Goal: Task Accomplishment & Management: Use online tool/utility

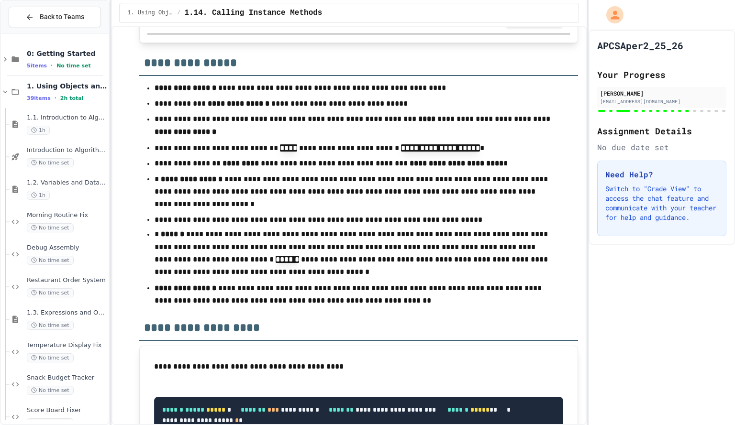
scroll to position [9026, 0]
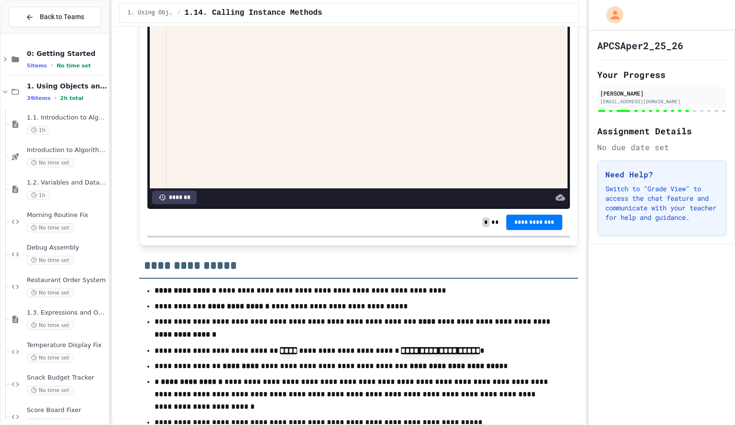
scroll to position [8821, 0]
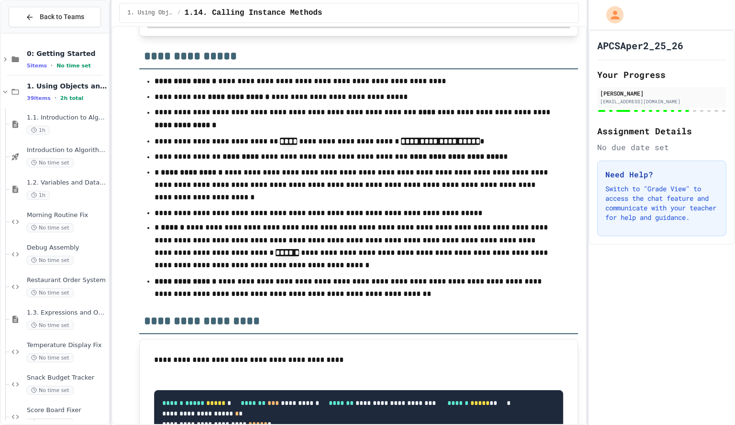
scroll to position [9031, 0]
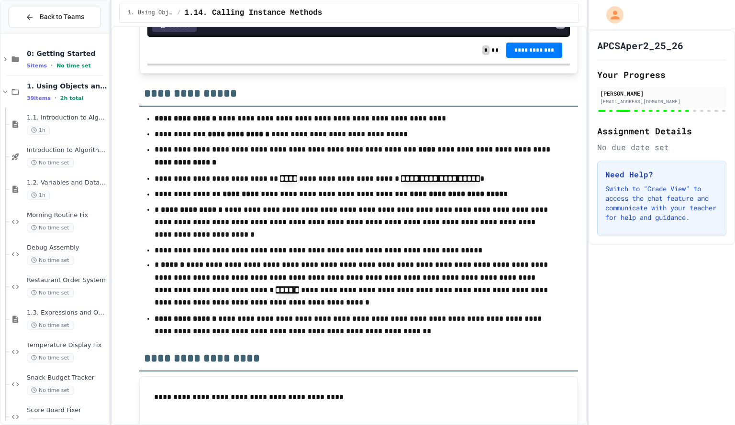
scroll to position [8981, 0]
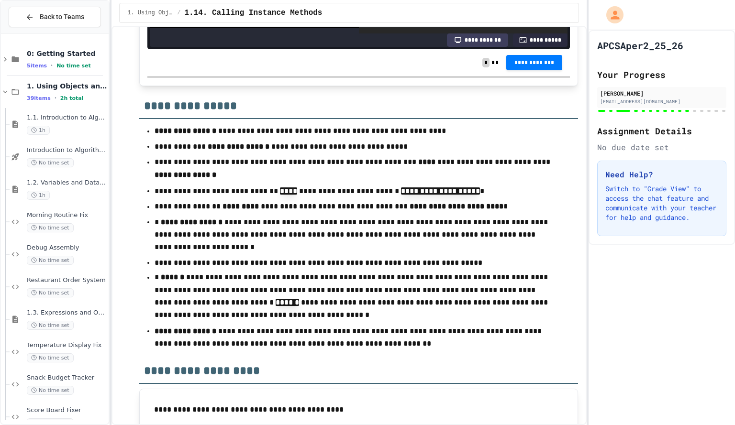
scroll to position [89, 0]
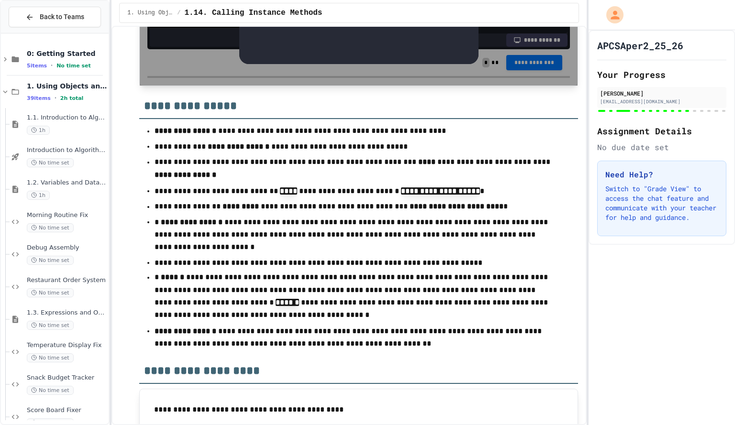
scroll to position [9814, 0]
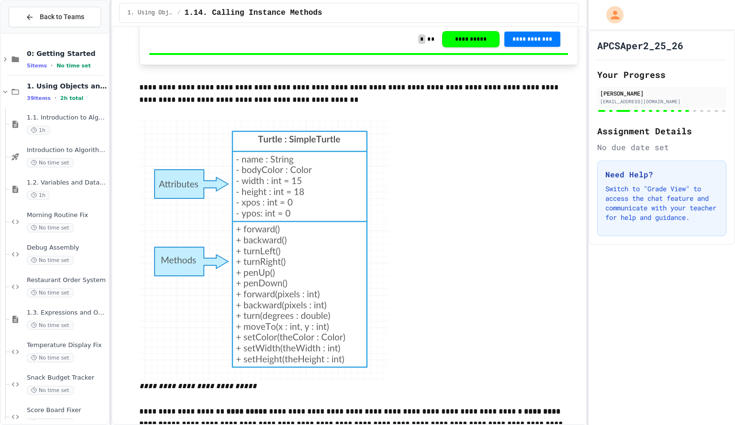
scroll to position [3087, 0]
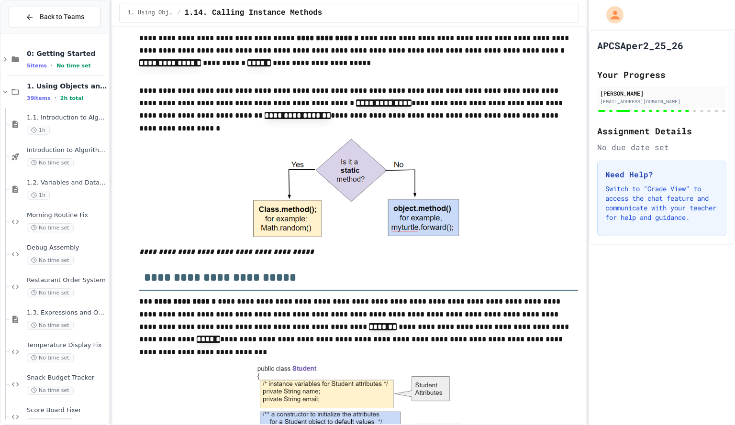
scroll to position [222, 0]
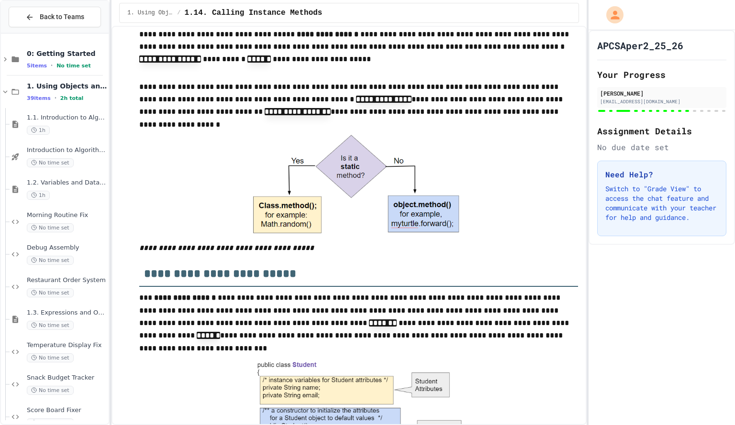
click at [552, 136] on div at bounding box center [358, 188] width 439 height 110
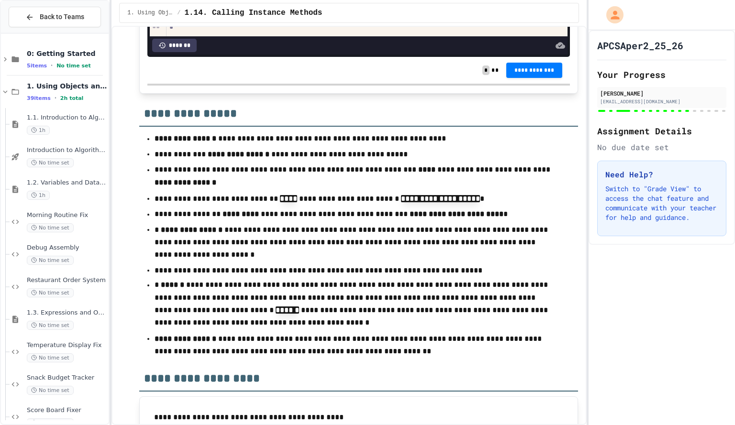
scroll to position [8973, 0]
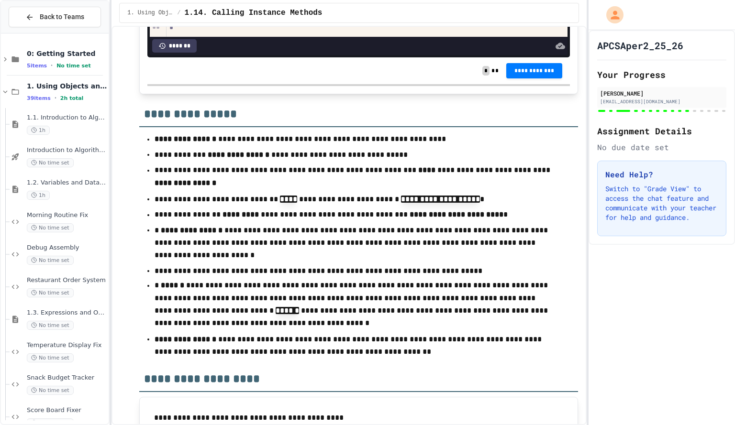
drag, startPoint x: 500, startPoint y: 108, endPoint x: 527, endPoint y: 55, distance: 59.7
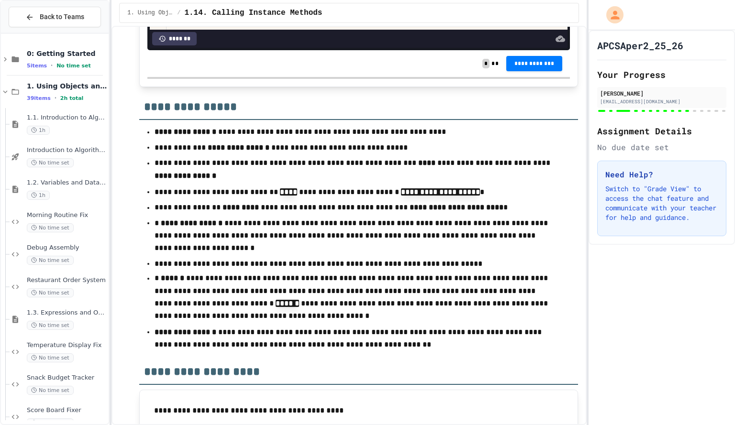
scroll to position [8979, 0]
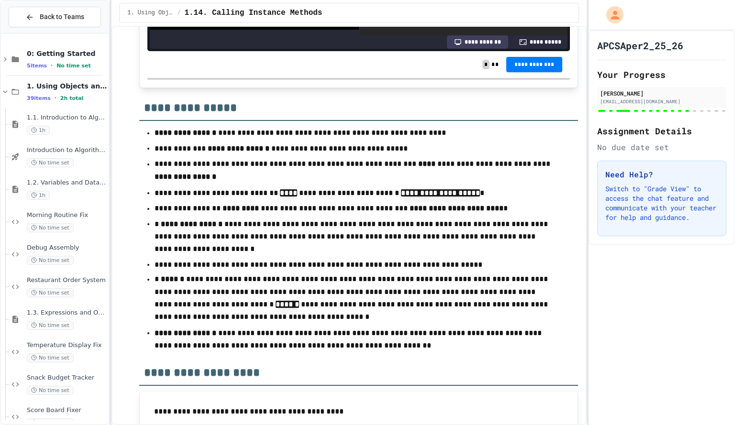
scroll to position [59, 0]
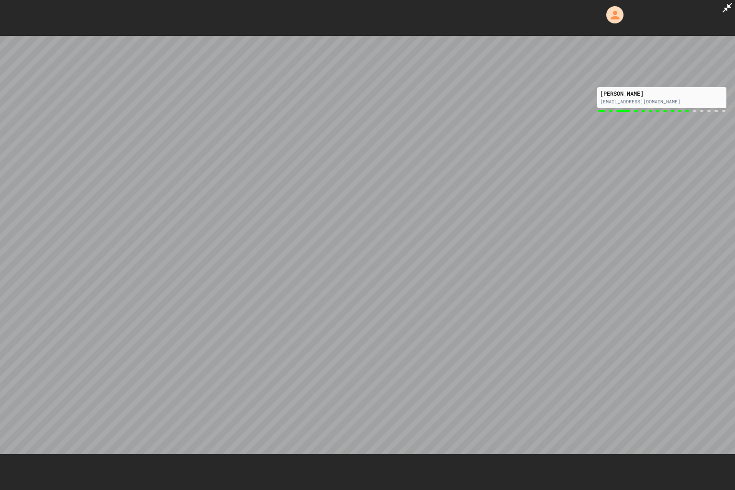
click at [729, 9] on icon at bounding box center [726, 7] width 11 height 11
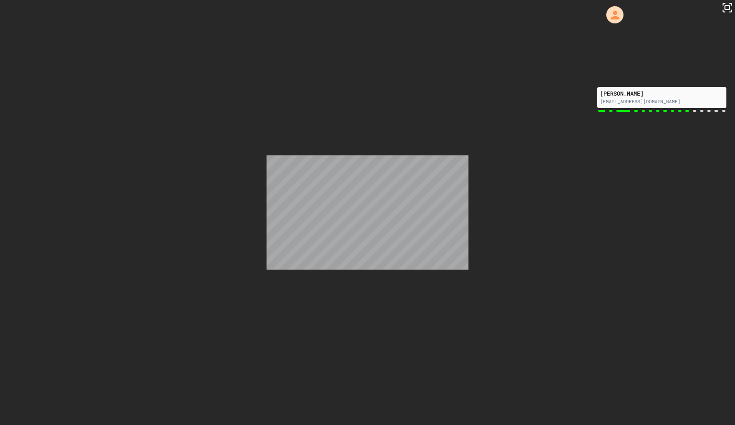
scroll to position [195, 0]
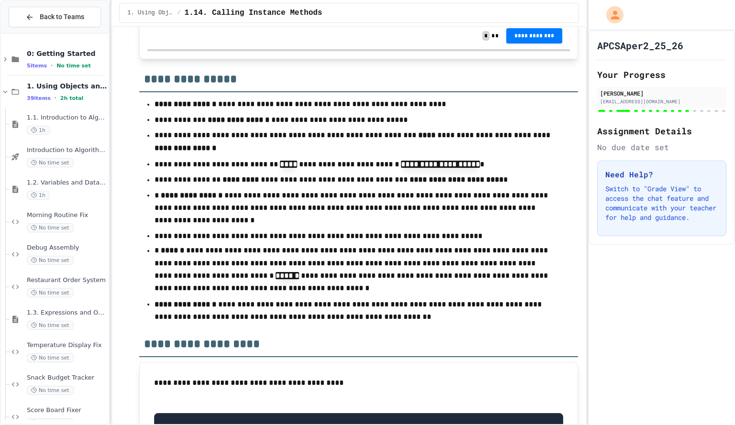
scroll to position [263, 0]
